Goal: Navigation & Orientation: Find specific page/section

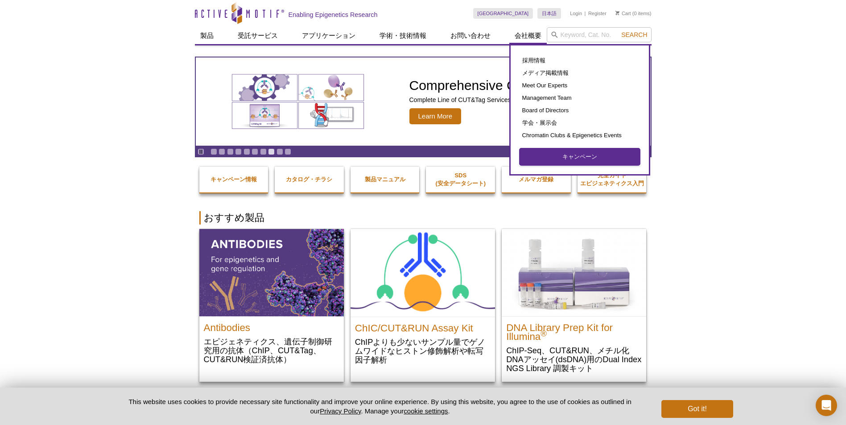
click at [533, 156] on link "キャンペーン" at bounding box center [579, 156] width 120 height 17
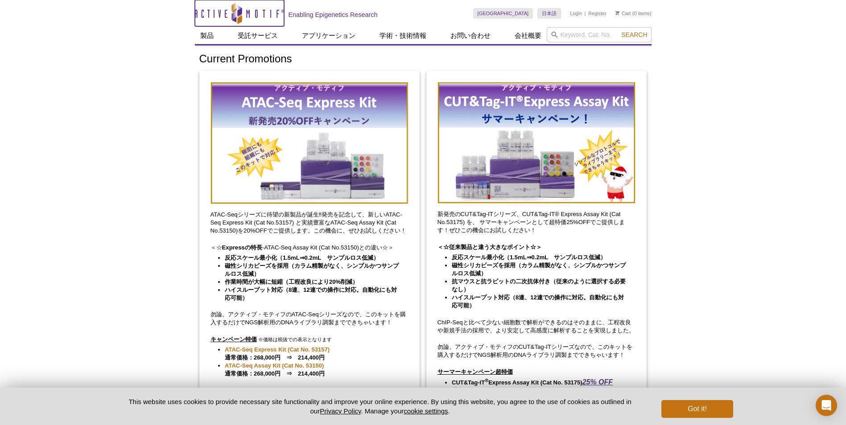
click at [263, 20] on icon "Active Motif Logo" at bounding box center [239, 13] width 89 height 22
